Goal: Task Accomplishment & Management: Use online tool/utility

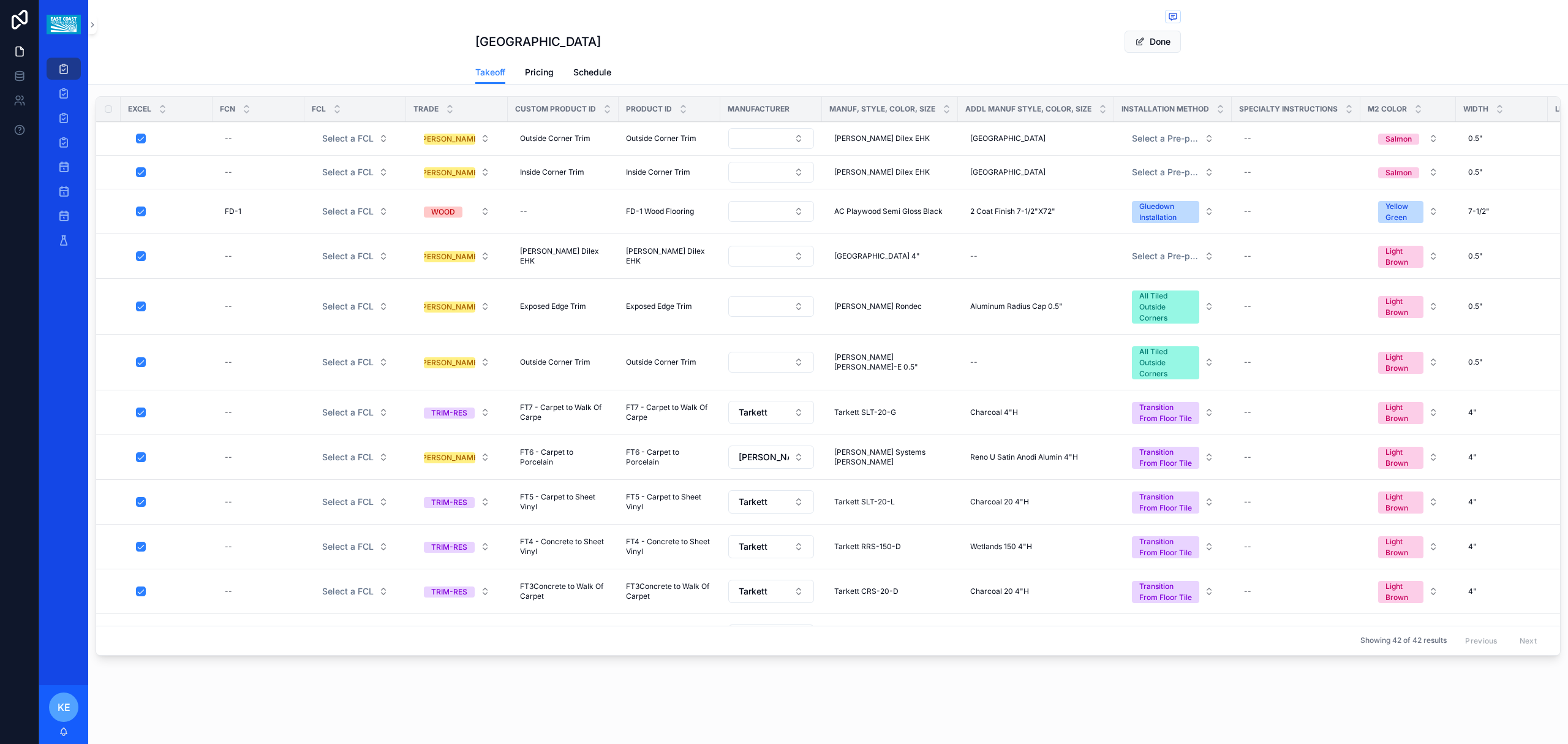
scroll to position [790, 0]
